Goal: Task Accomplishment & Management: Manage account settings

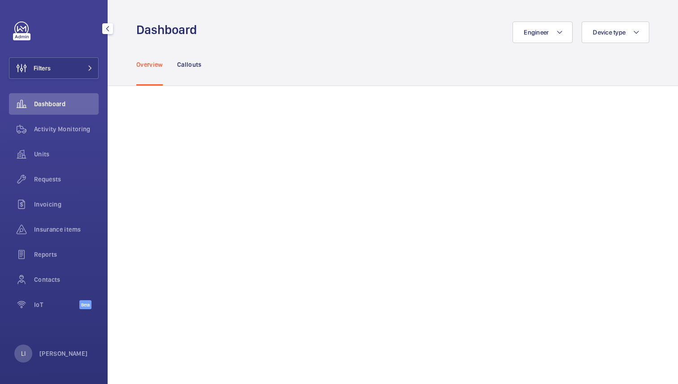
click at [63, 348] on div "LI Lina Ichiki" at bounding box center [51, 354] width 74 height 18
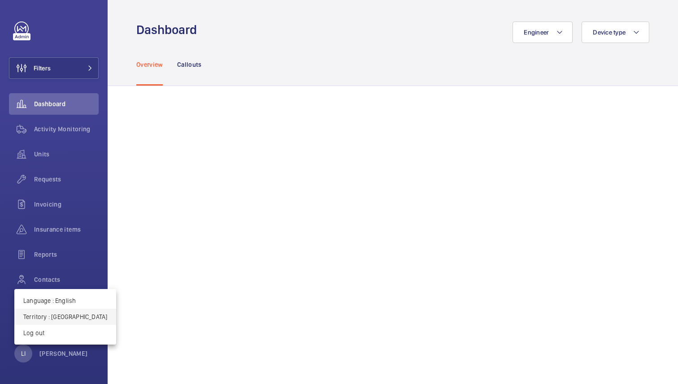
click at [64, 314] on p "Territory : Hong Kong" at bounding box center [65, 317] width 84 height 9
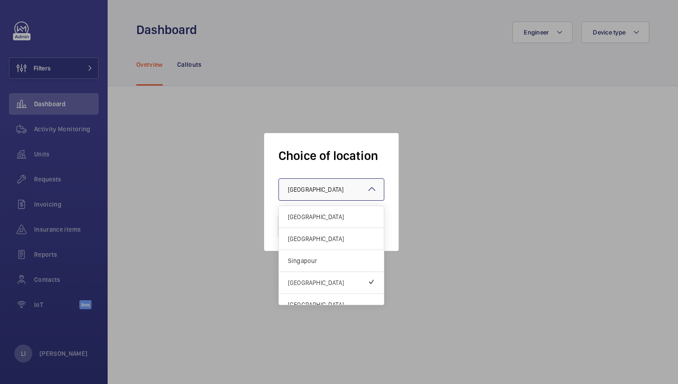
click at [335, 187] on div "× Hong Kong" at bounding box center [327, 189] width 78 height 9
click at [312, 260] on span "Singapour" at bounding box center [331, 261] width 87 height 9
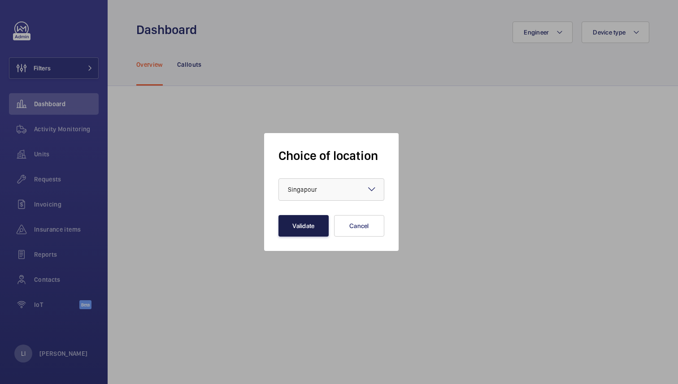
click at [317, 225] on button "Validate" at bounding box center [304, 226] width 50 height 22
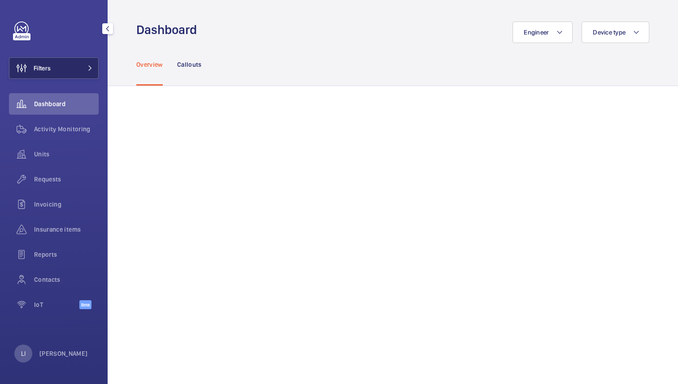
click at [66, 64] on button "Filters" at bounding box center [54, 68] width 90 height 22
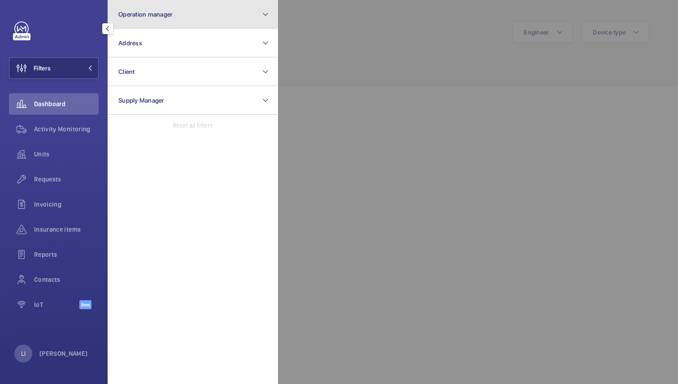
click at [179, 18] on button "Operation manager" at bounding box center [193, 14] width 170 height 29
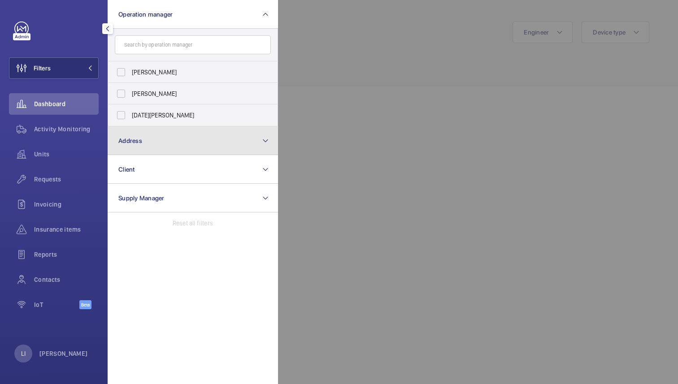
click at [142, 138] on button "Address" at bounding box center [193, 141] width 170 height 29
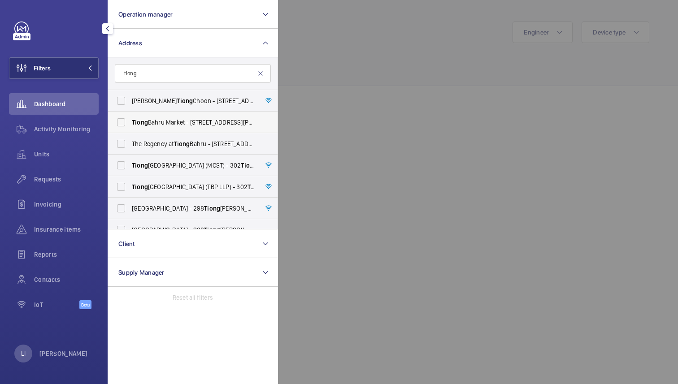
scroll to position [49, 0]
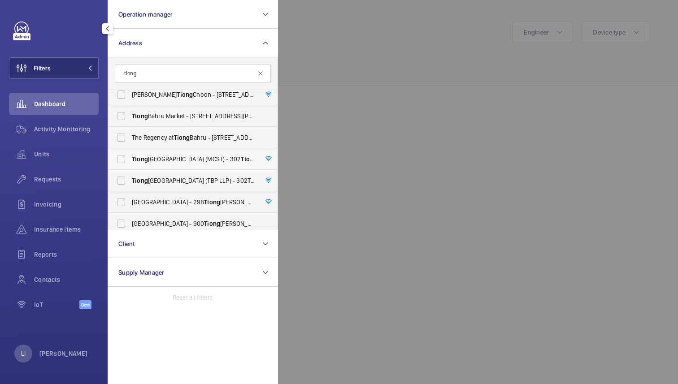
type input "tiong"
click at [181, 158] on span "Tiong Bahru Plaza (MCST) - 302 Tiong Bahru Rd, SINGAPORE 168732" at bounding box center [193, 159] width 123 height 9
click at [130, 158] on input "Tiong Bahru Plaza (MCST) - 302 Tiong Bahru Rd, SINGAPORE 168732" at bounding box center [121, 159] width 18 height 18
checkbox input "true"
click at [183, 179] on span "Tiong Bahru Plaza (TBP LLP) - 302 Tiong Bahru Rd, SINGAPORE 168732" at bounding box center [193, 180] width 123 height 9
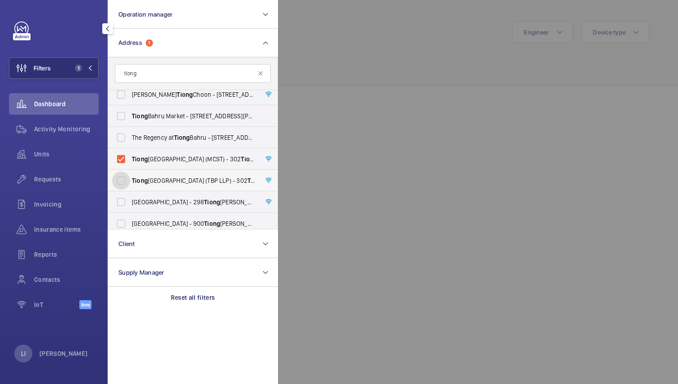
click at [130, 179] on input "Tiong Bahru Plaza (TBP LLP) - 302 Tiong Bahru Rd, SINGAPORE 168732" at bounding box center [121, 181] width 18 height 18
checkbox input "true"
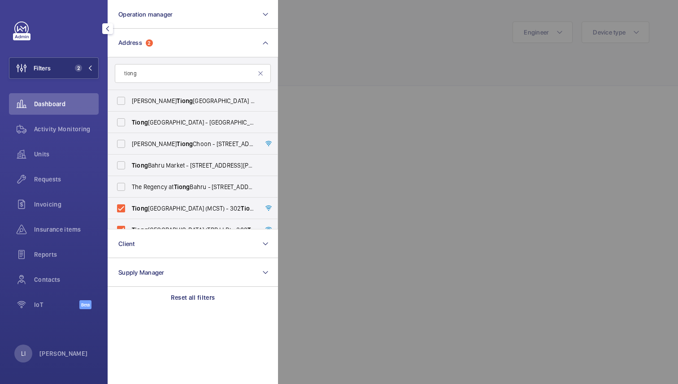
click at [363, 85] on div at bounding box center [617, 192] width 678 height 384
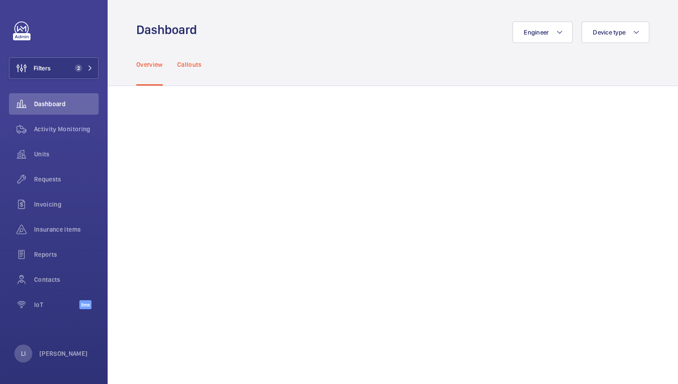
click at [201, 61] on p "Callouts" at bounding box center [189, 64] width 25 height 9
click at [69, 131] on span "Activity Monitoring" at bounding box center [66, 129] width 65 height 9
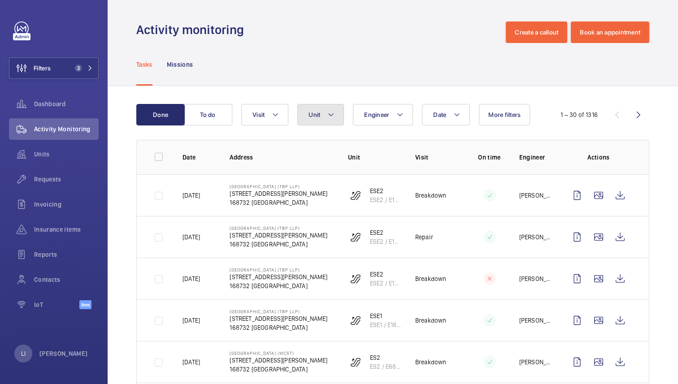
click at [340, 119] on button "Unit" at bounding box center [320, 115] width 47 height 22
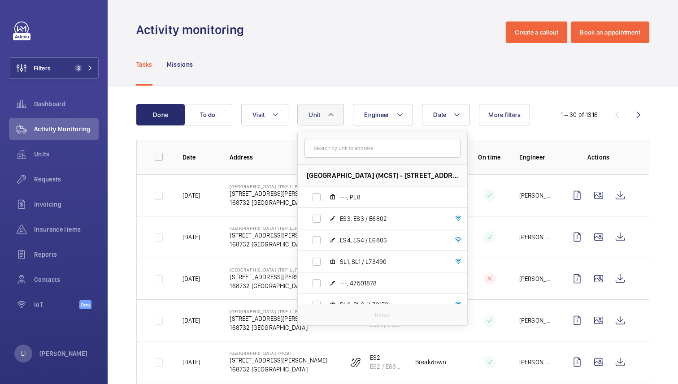
click at [357, 35] on div "Activity monitoring Create a callout Book an appointment" at bounding box center [392, 33] width 513 height 22
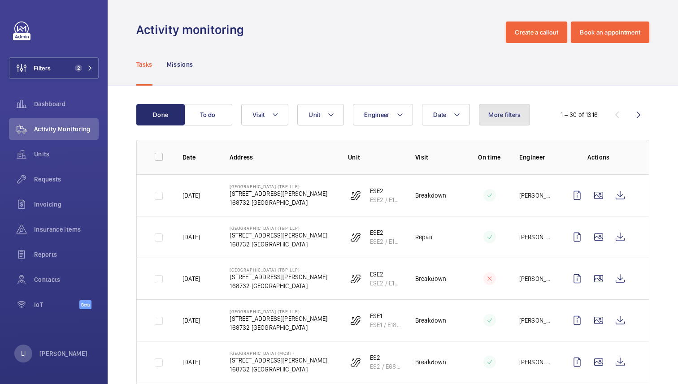
click at [502, 112] on span "More filters" at bounding box center [505, 114] width 32 height 7
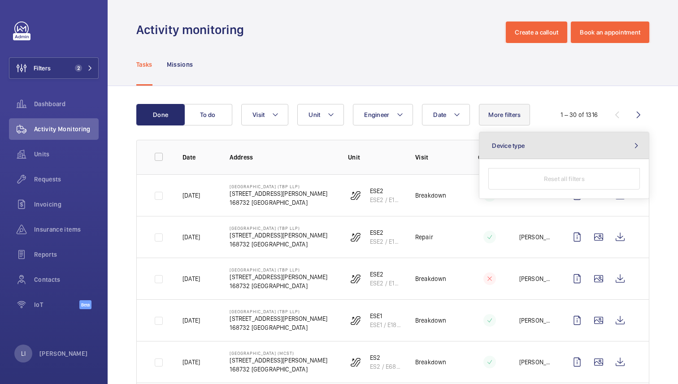
click at [539, 146] on button "Device type" at bounding box center [565, 145] width 170 height 27
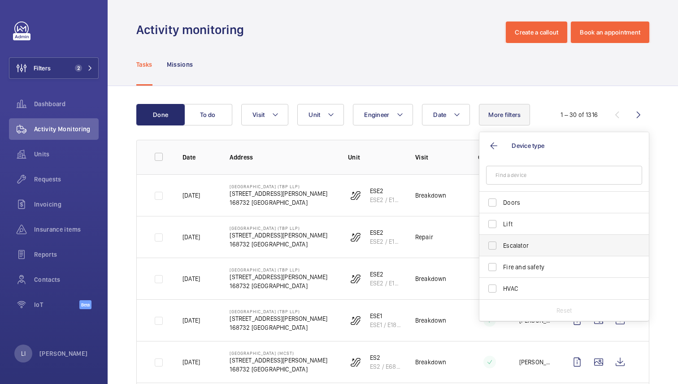
click at [512, 243] on span "Escalator" at bounding box center [564, 245] width 123 height 9
click at [502, 243] on input "Escalator" at bounding box center [493, 246] width 18 height 18
checkbox input "true"
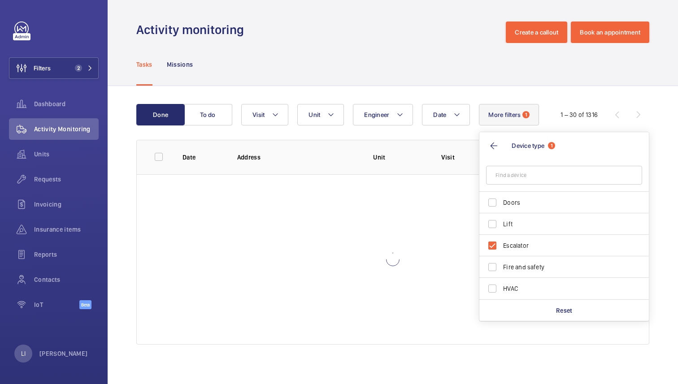
click at [417, 48] on div "Tasks Missions" at bounding box center [392, 64] width 513 height 43
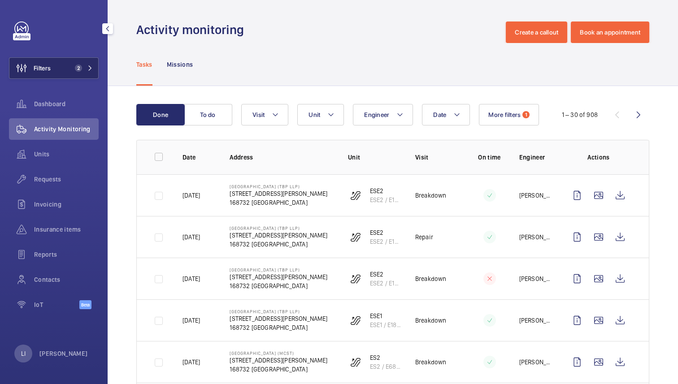
click at [86, 66] on span "2" at bounding box center [82, 68] width 22 height 7
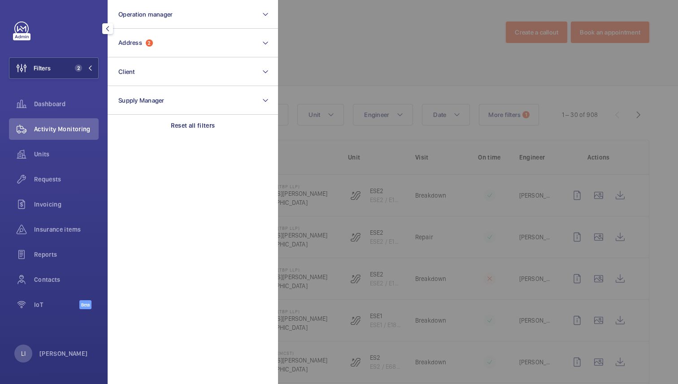
click at [354, 79] on div at bounding box center [617, 192] width 678 height 384
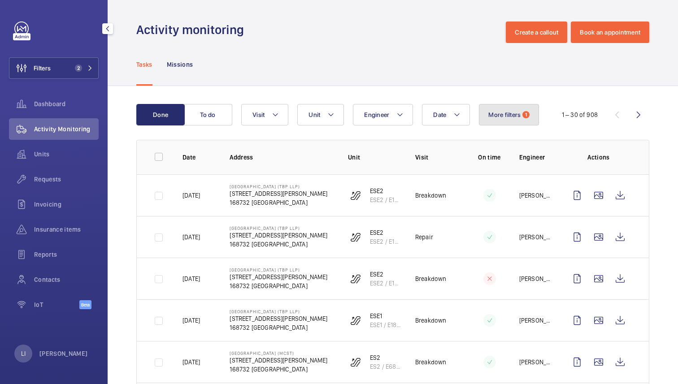
click at [516, 117] on span "More filters" at bounding box center [505, 114] width 32 height 7
click at [474, 47] on div "Tasks Missions" at bounding box center [392, 64] width 513 height 43
click at [444, 106] on button "Date" at bounding box center [446, 115] width 48 height 22
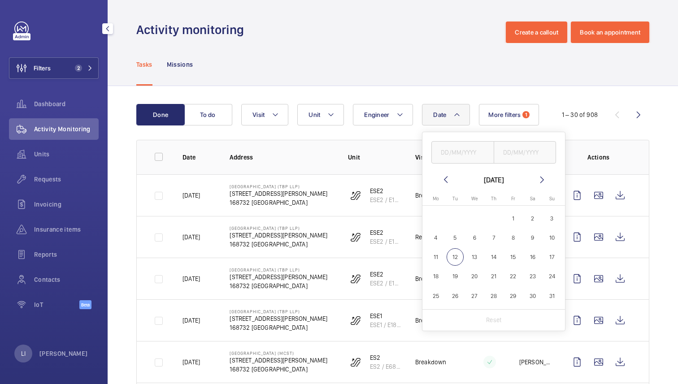
click at [444, 176] on mat-icon at bounding box center [446, 180] width 11 height 11
click at [480, 293] on span "30" at bounding box center [474, 296] width 17 height 17
type input "30/07/2025"
click at [527, 154] on input "text" at bounding box center [525, 152] width 63 height 22
click at [544, 178] on mat-icon at bounding box center [542, 180] width 11 height 11
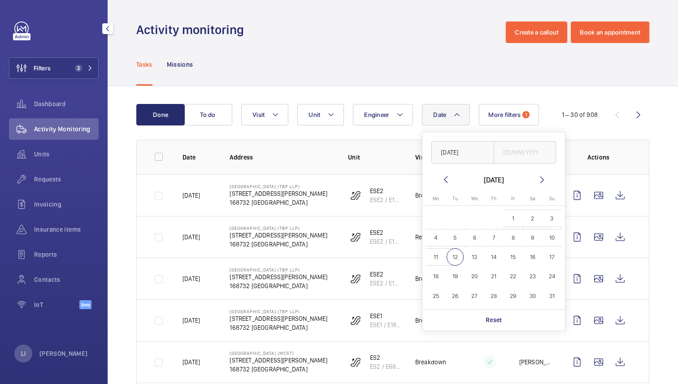
click at [454, 254] on span "12" at bounding box center [455, 257] width 17 height 17
type input "12/08/2025"
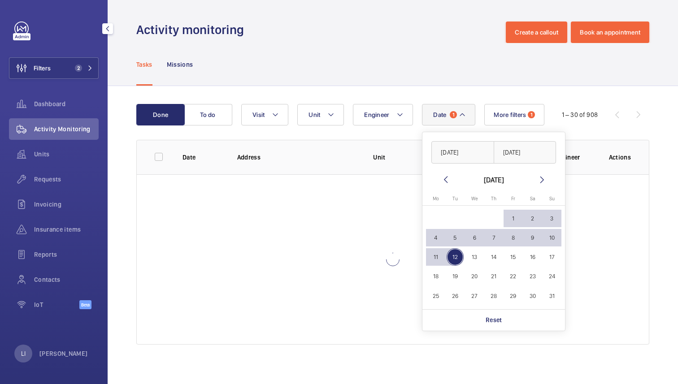
click at [407, 66] on div "Tasks Missions" at bounding box center [392, 64] width 513 height 43
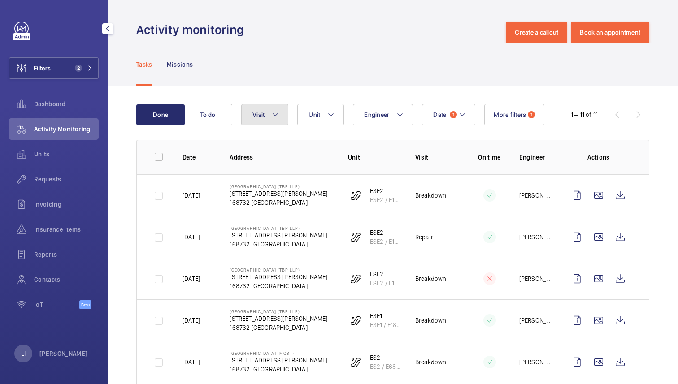
click at [277, 116] on mat-icon at bounding box center [275, 114] width 7 height 11
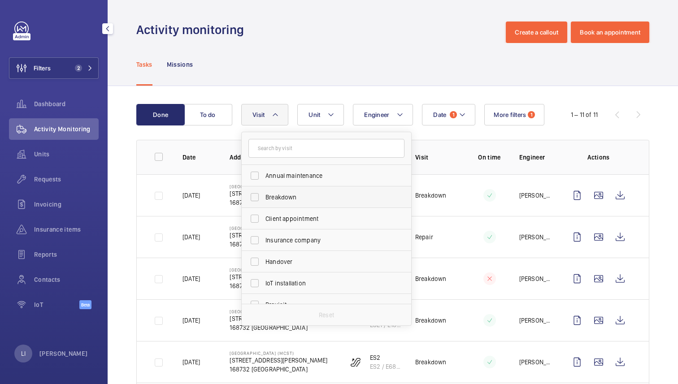
click at [278, 196] on span "Breakdown" at bounding box center [327, 197] width 123 height 9
click at [264, 196] on input "Breakdown" at bounding box center [255, 197] width 18 height 18
checkbox input "true"
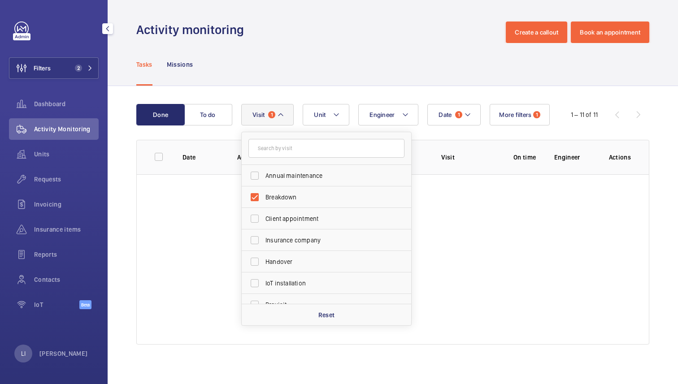
click at [314, 70] on div "Tasks Missions" at bounding box center [392, 64] width 513 height 43
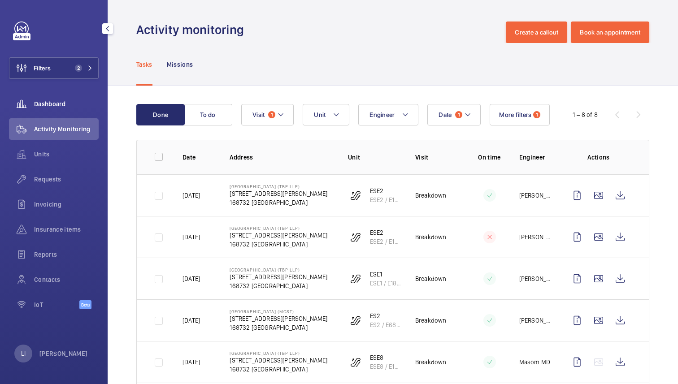
click at [66, 104] on span "Dashboard" at bounding box center [66, 104] width 65 height 9
